Goal: Task Accomplishment & Management: Manage account settings

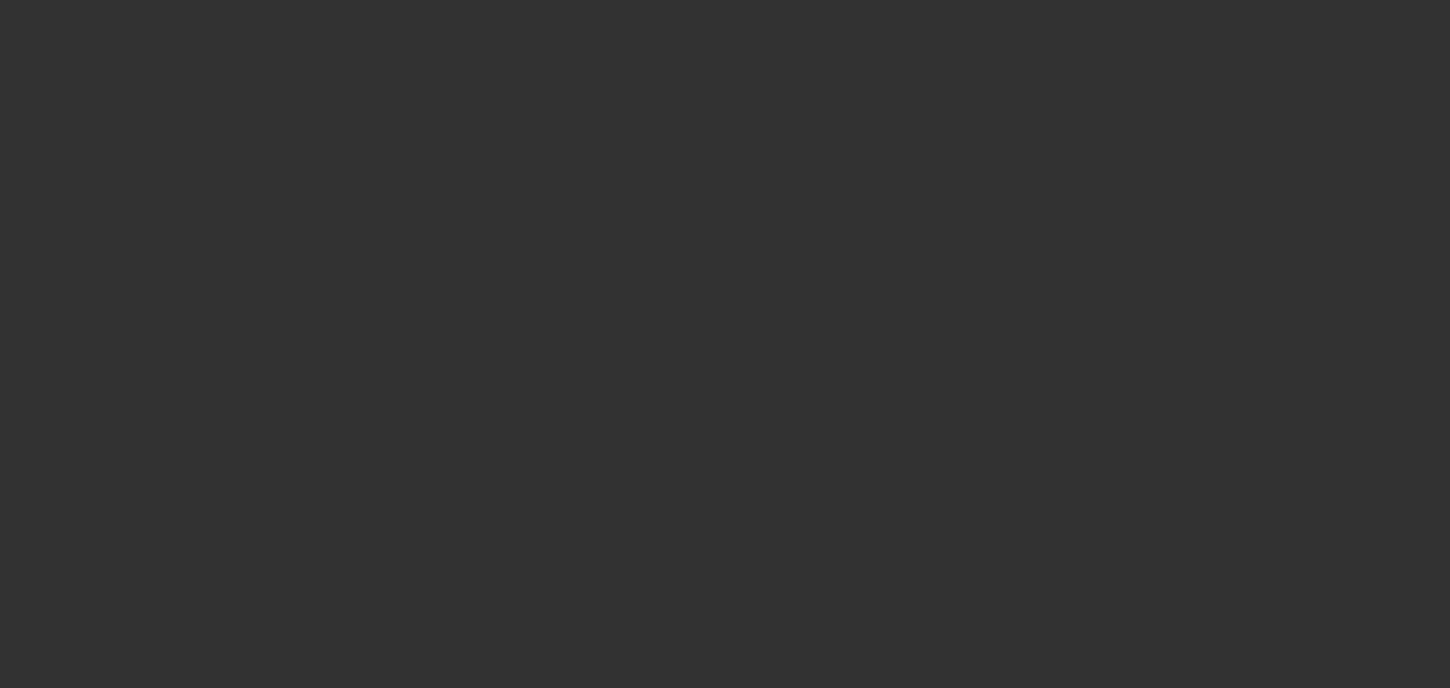
select select "0"
select select "2"
select select "0.1"
select select "4"
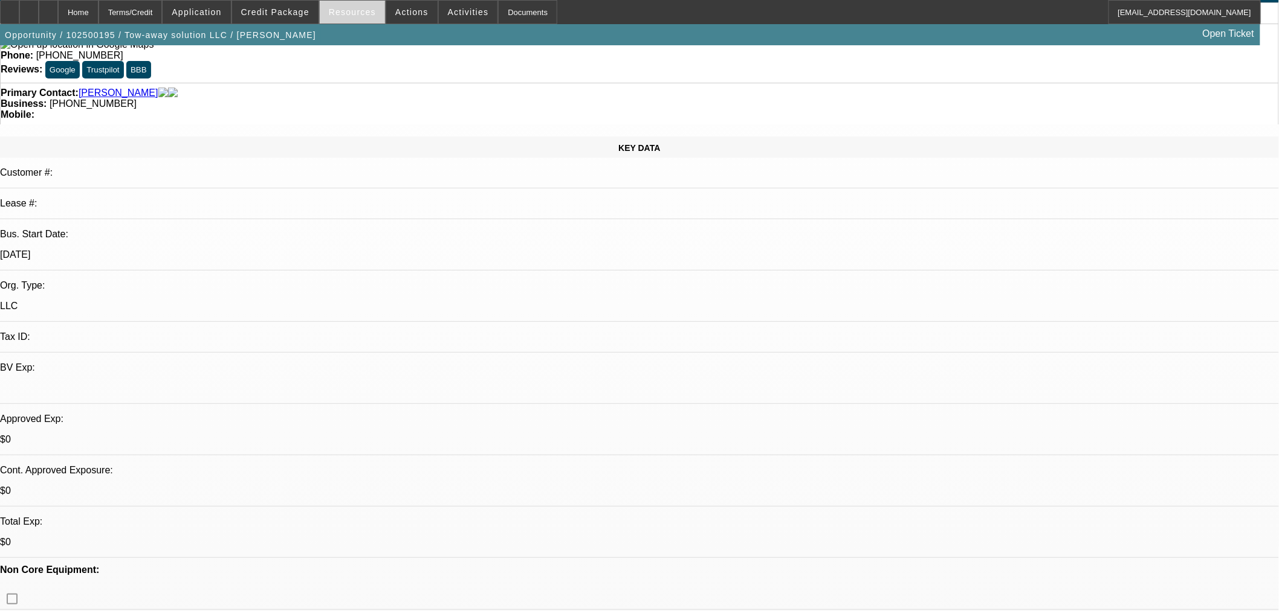
scroll to position [134, 0]
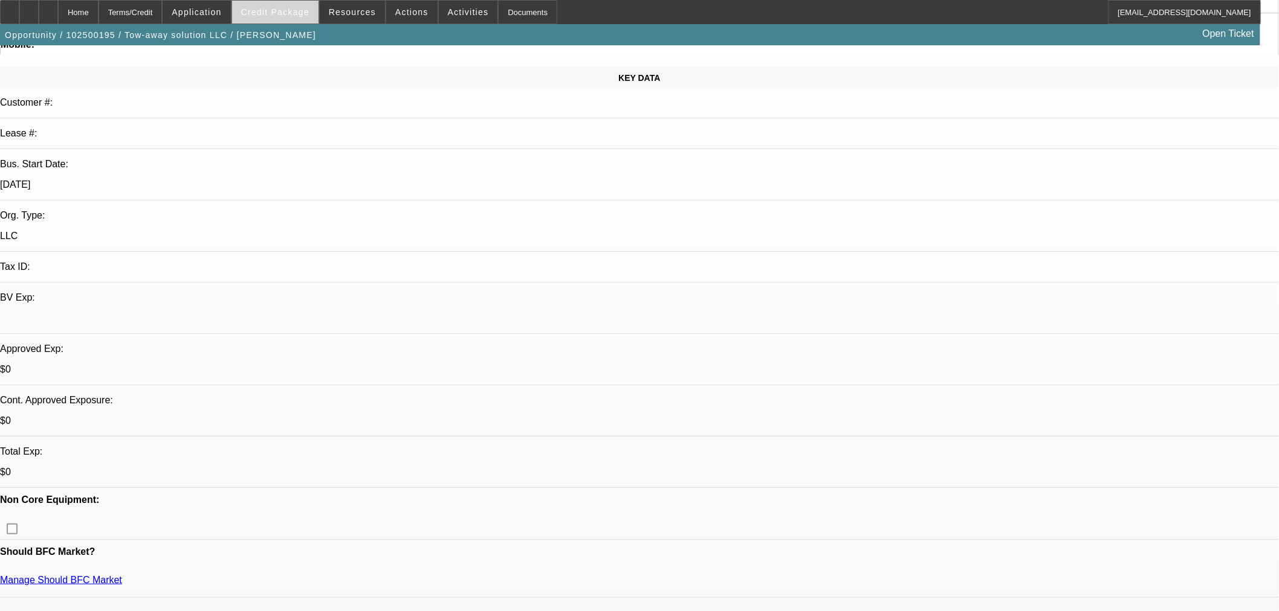
click at [309, 2] on span at bounding box center [275, 12] width 86 height 29
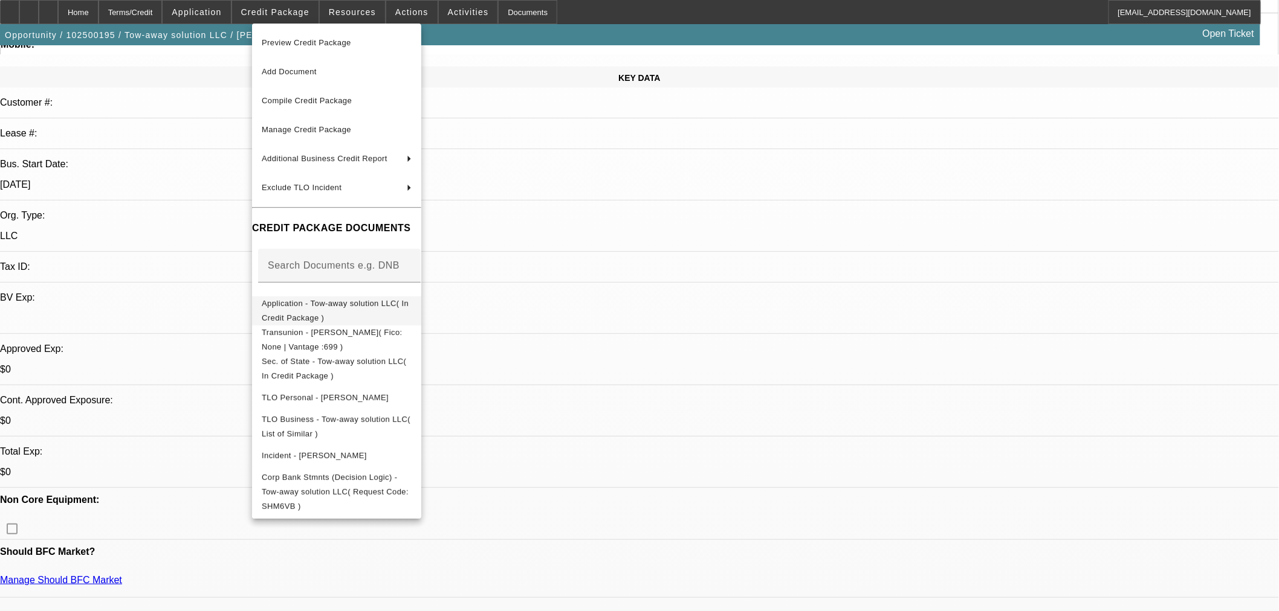
click at [361, 311] on span "Application - Tow-away solution LLC( In Credit Package )" at bounding box center [337, 310] width 150 height 29
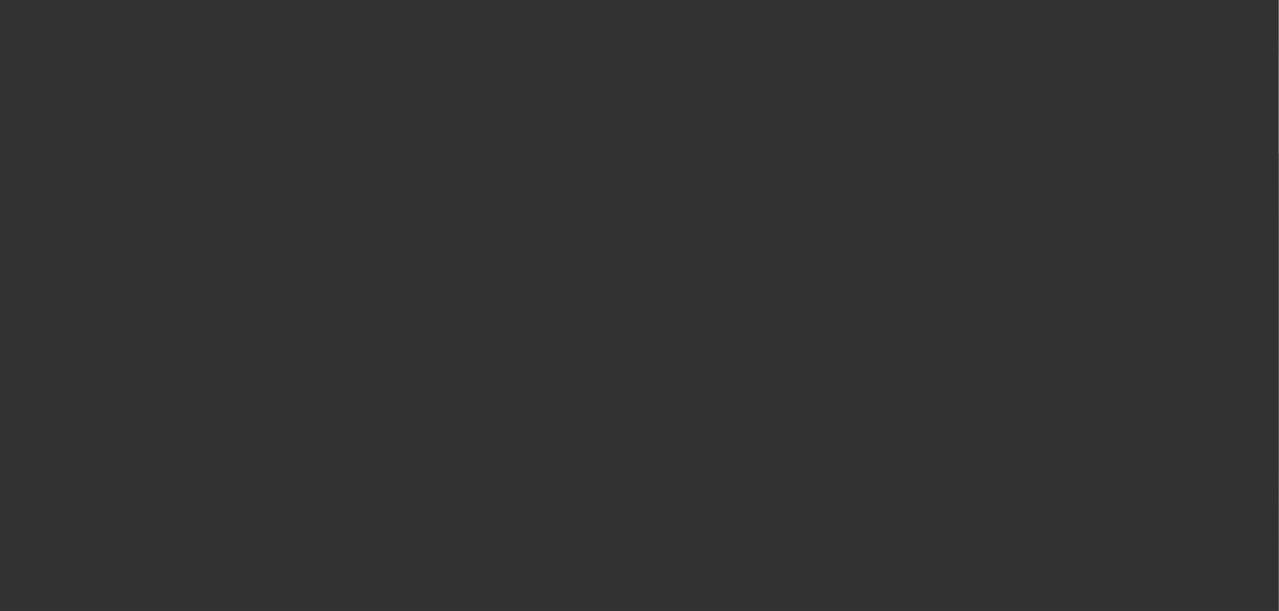
scroll to position [0, 0]
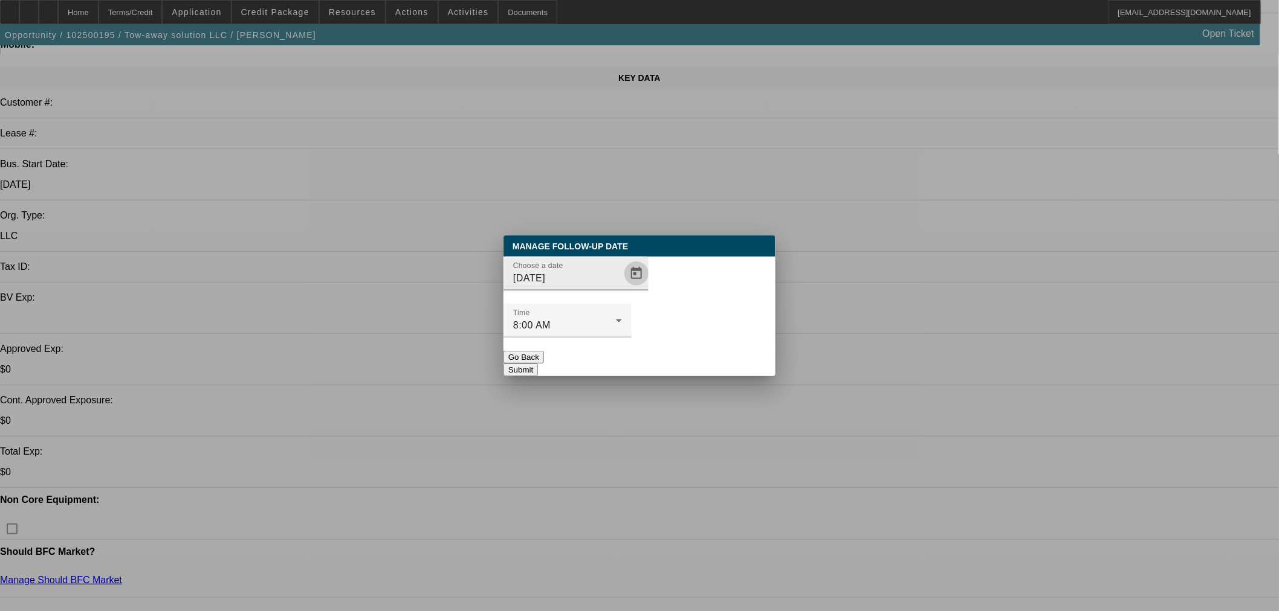
click at [622, 288] on span "Open calendar" at bounding box center [636, 273] width 29 height 29
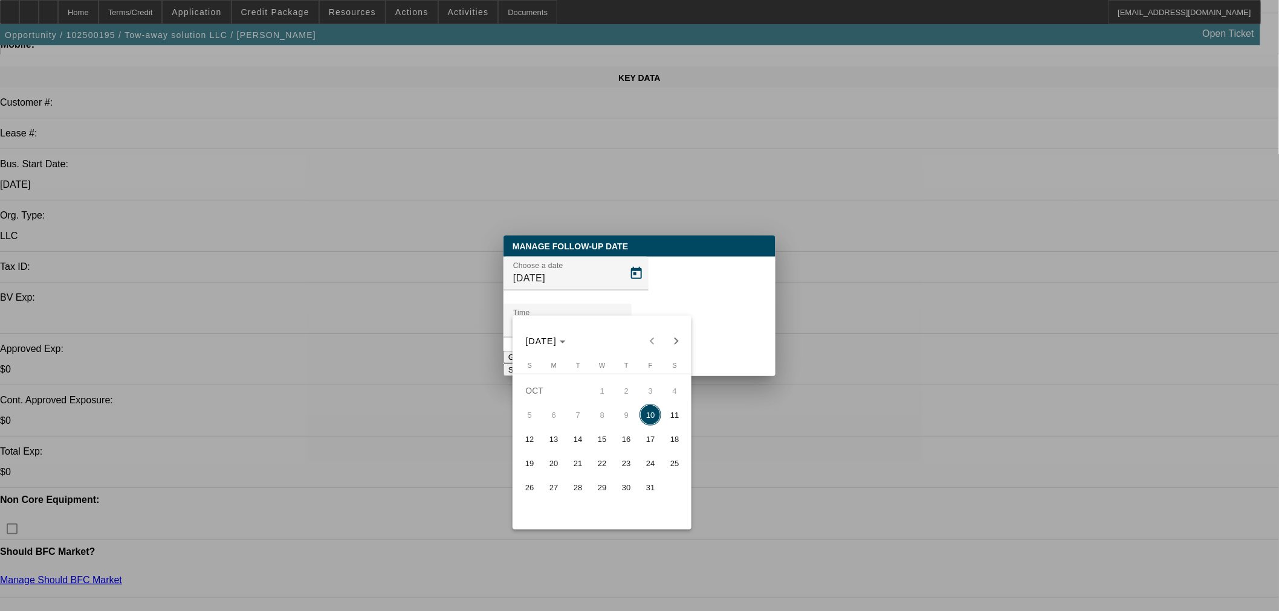
click at [562, 443] on span "13" at bounding box center [554, 439] width 22 height 22
type input "10/13/2025"
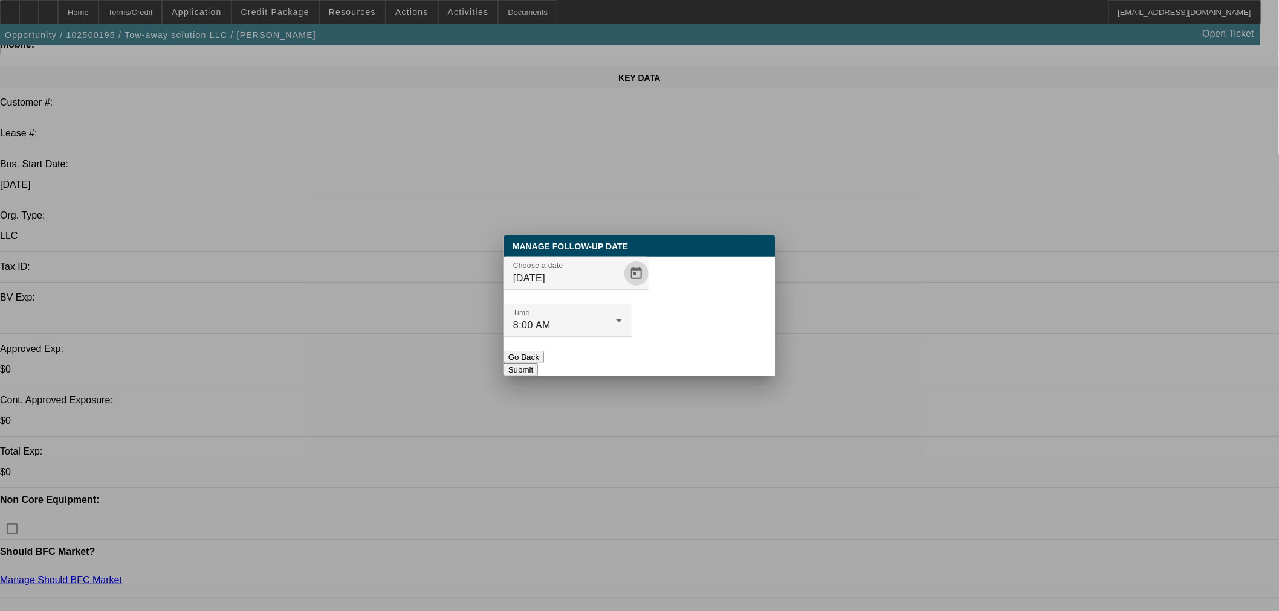
click at [538, 364] on button "Submit" at bounding box center [520, 370] width 34 height 13
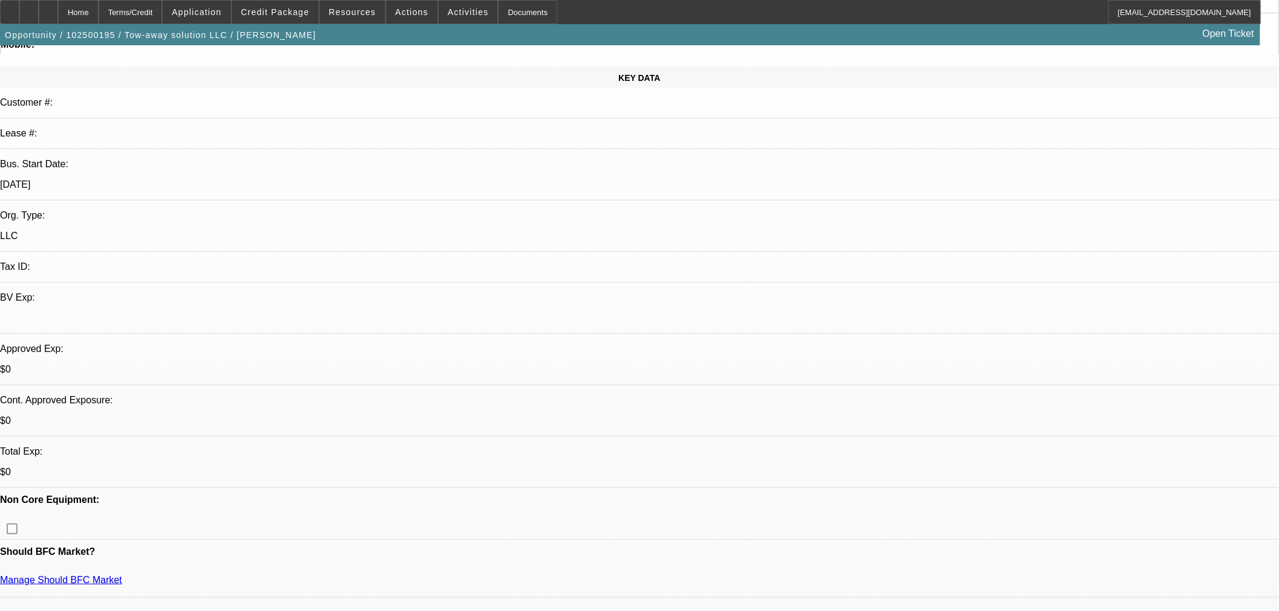
scroll to position [134, 0]
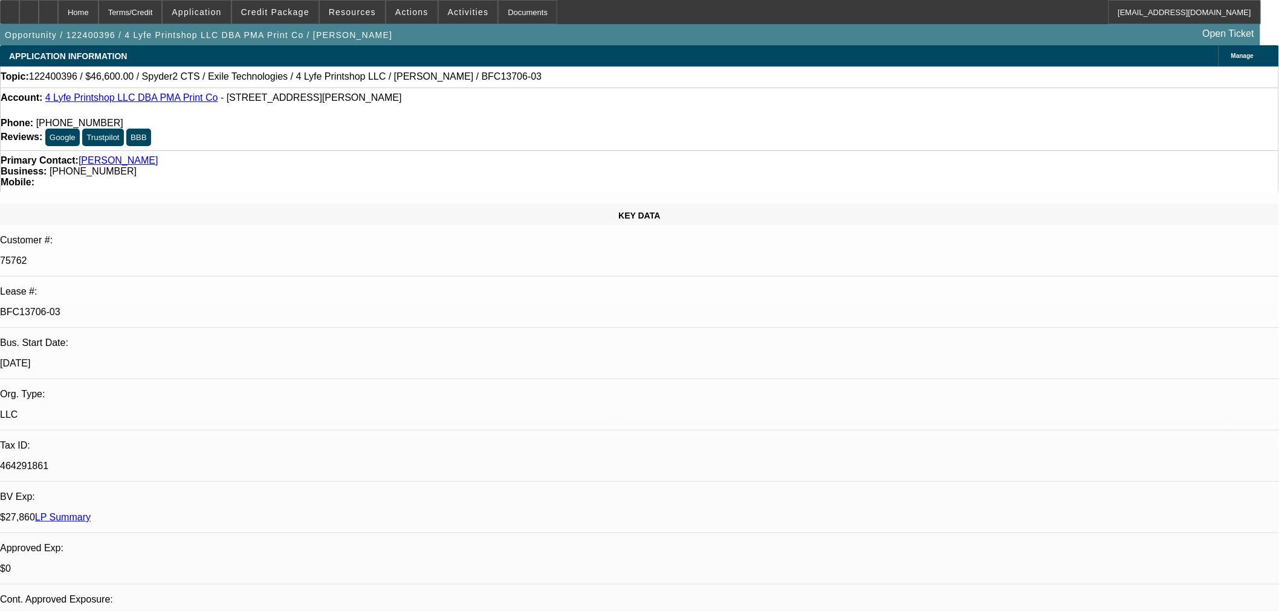
select select "0"
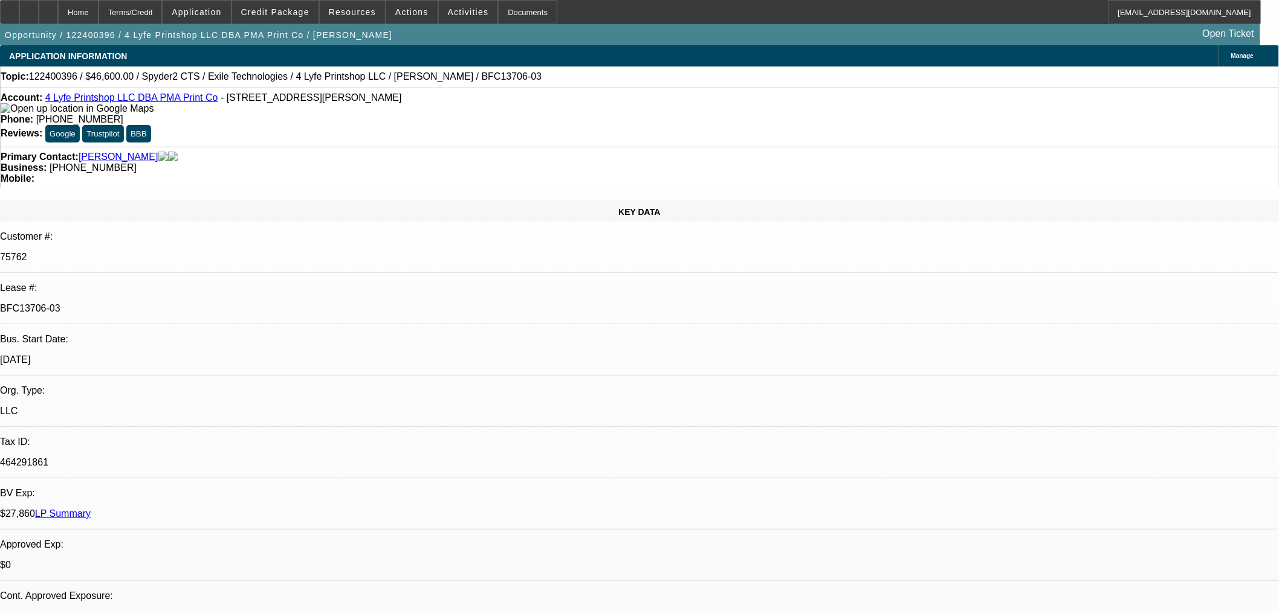
select select "0"
select select "6"
select select "0"
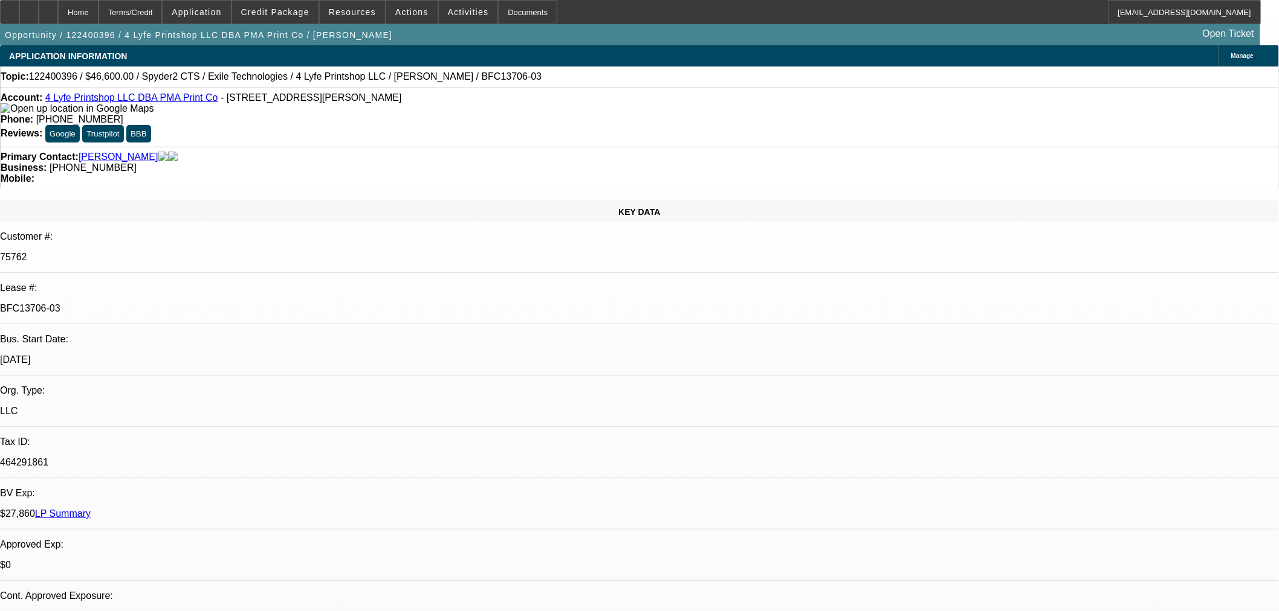
select select "0"
select select "6"
select select "0"
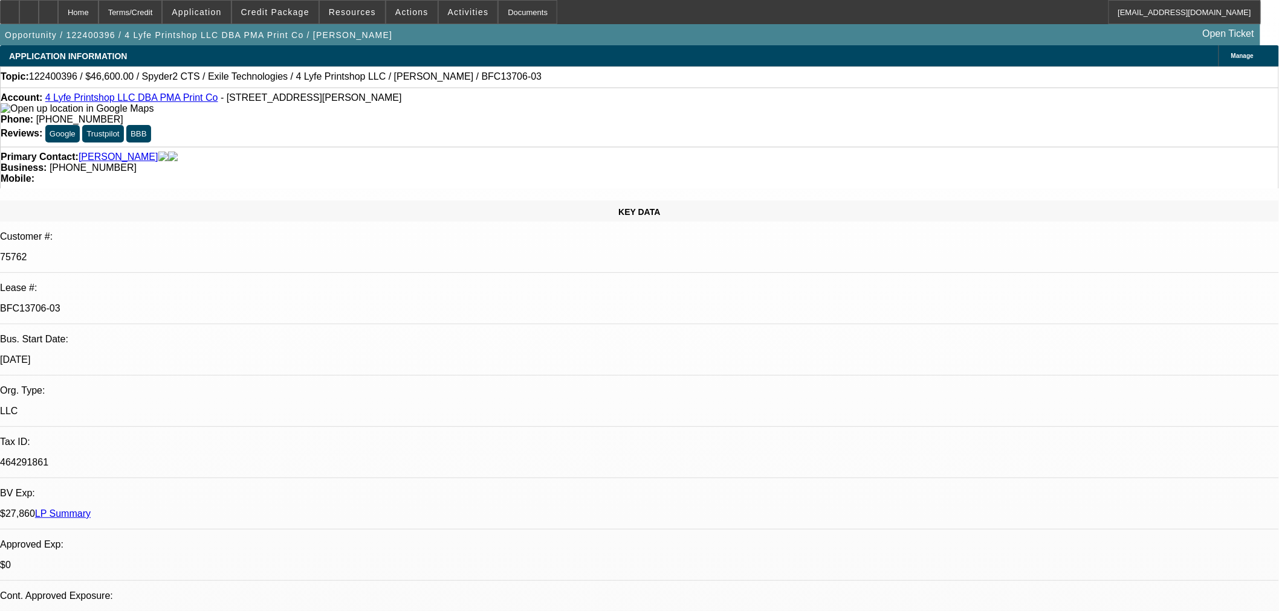
select select "6"
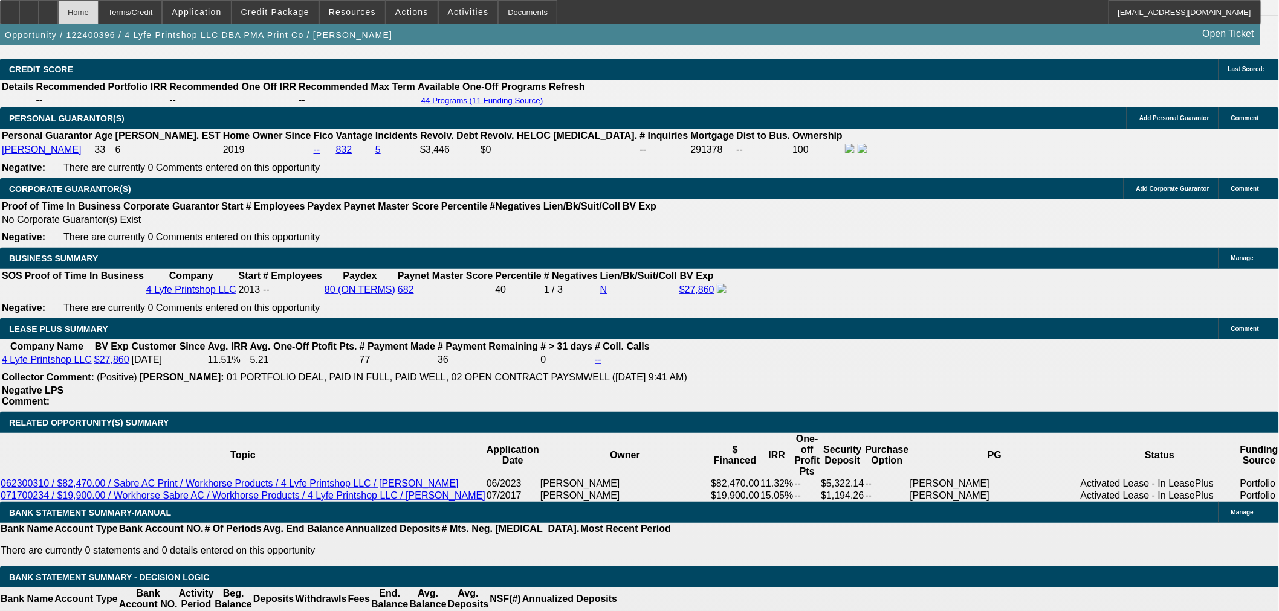
scroll to position [1848, 0]
